Goal: Check status: Check status

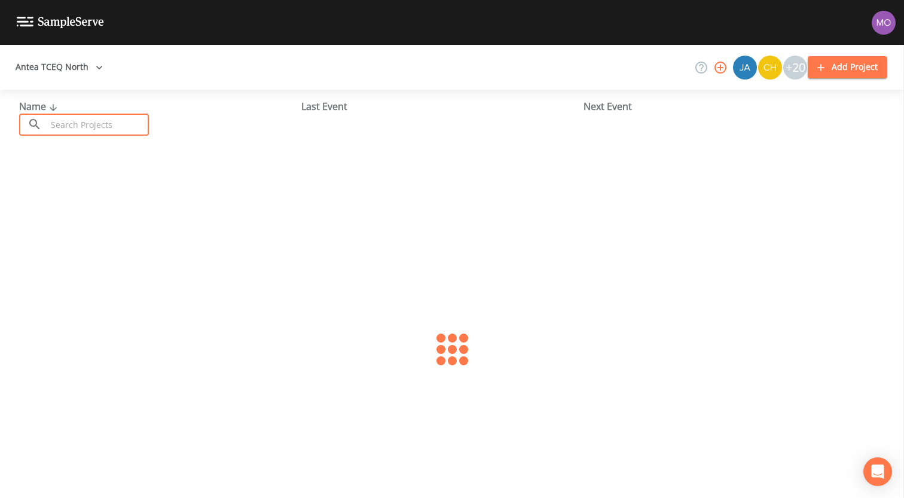
click at [92, 125] on input "text" at bounding box center [98, 125] width 102 height 22
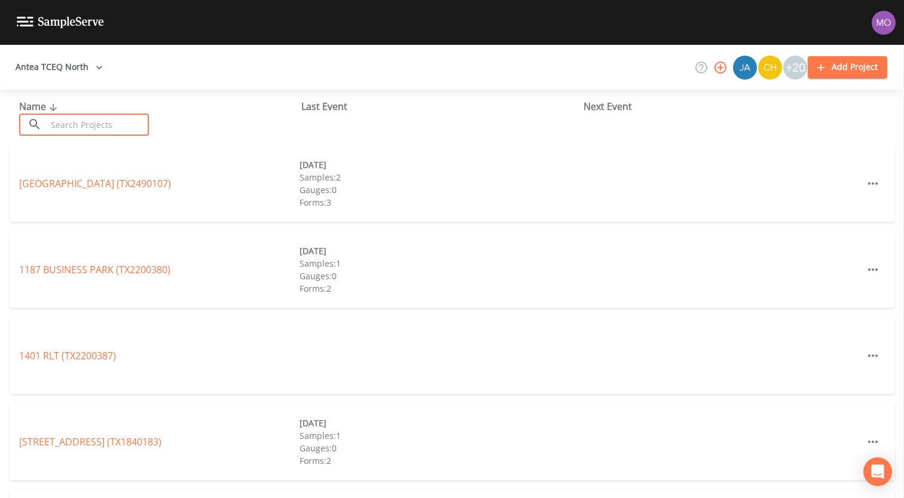
paste input "TX2340064"
type input "TX2340064"
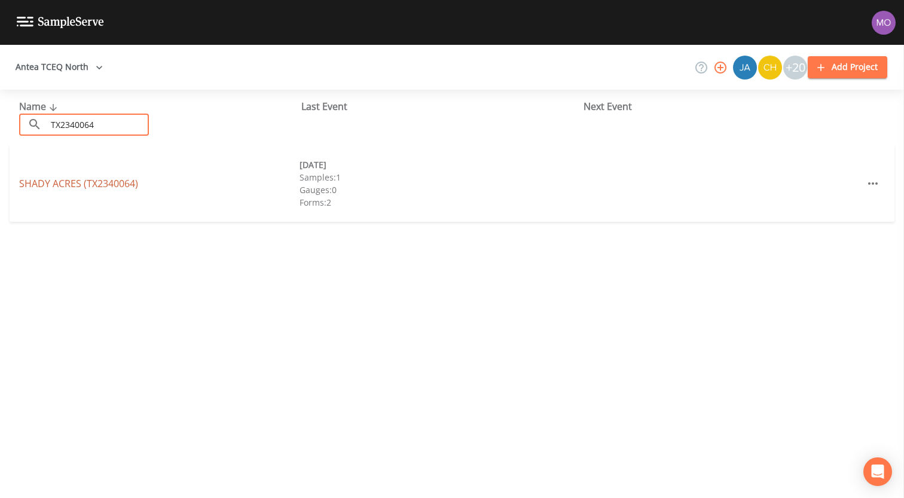
click at [106, 185] on link "[GEOGRAPHIC_DATA] (TX2340064)" at bounding box center [78, 183] width 119 height 13
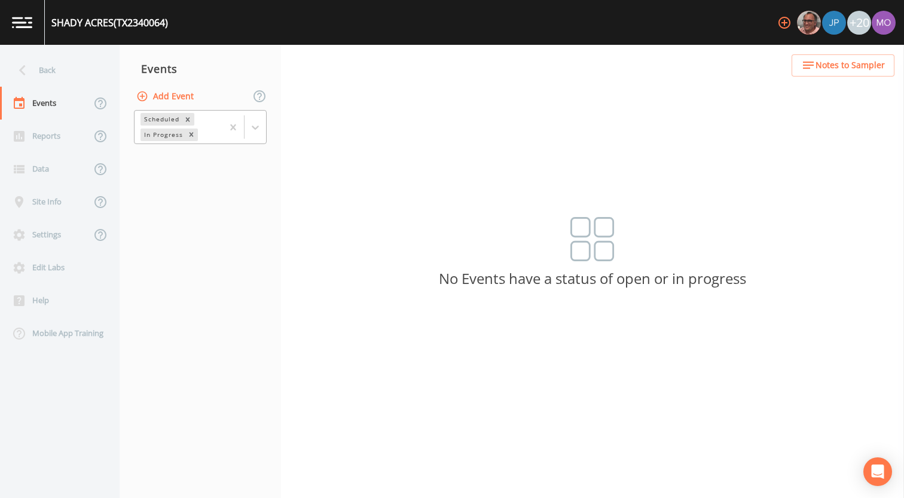
click at [164, 134] on div "In Progress" at bounding box center [162, 134] width 44 height 13
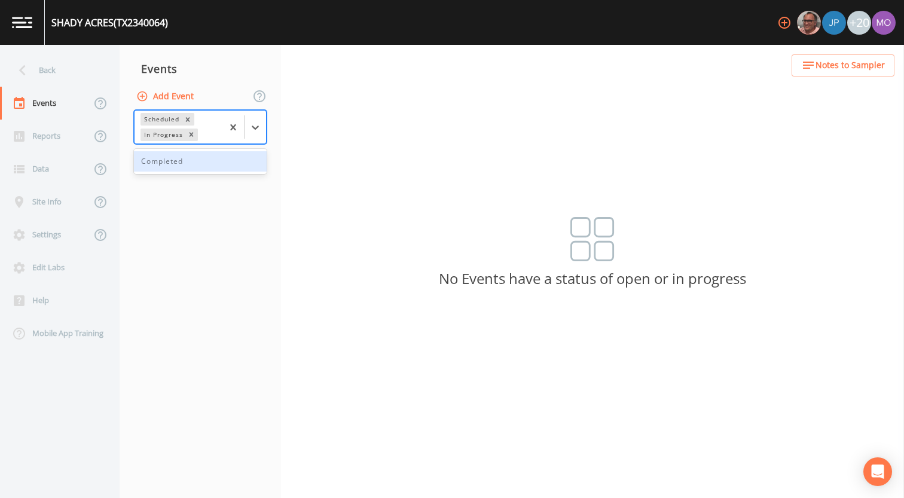
click at [169, 156] on div "Completed" at bounding box center [200, 161] width 133 height 20
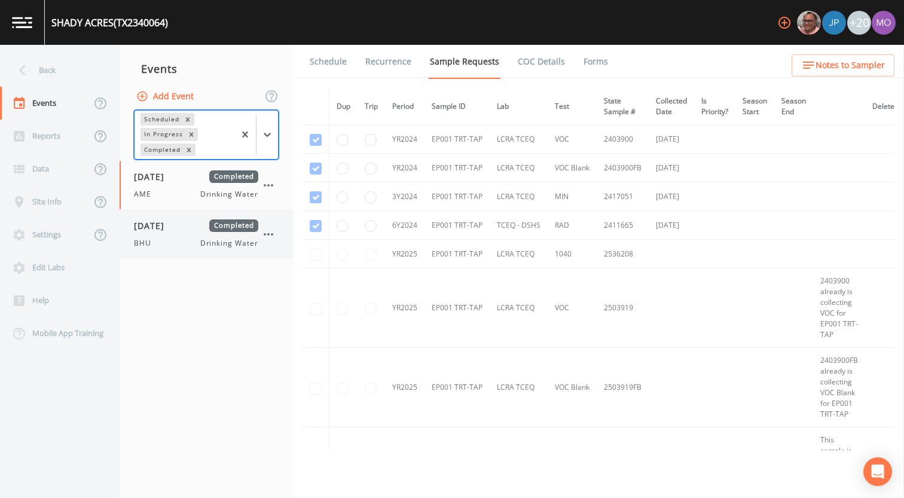
click at [168, 229] on span "[DATE]" at bounding box center [153, 225] width 39 height 13
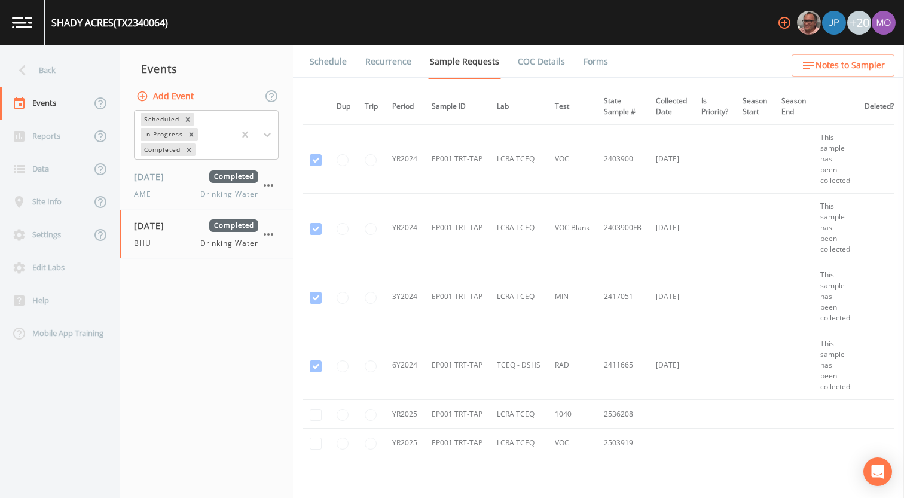
click at [584, 61] on link "Forms" at bounding box center [595, 61] width 28 height 33
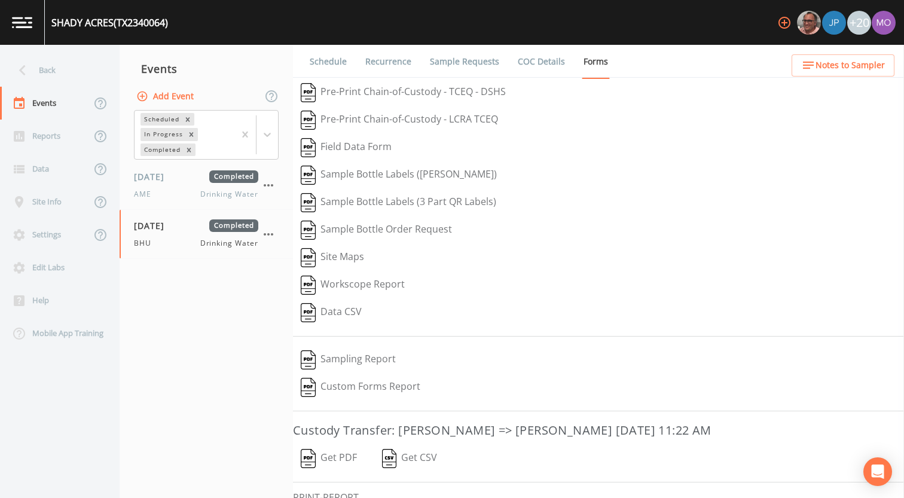
scroll to position [78, 0]
